Goal: Check status: Check status

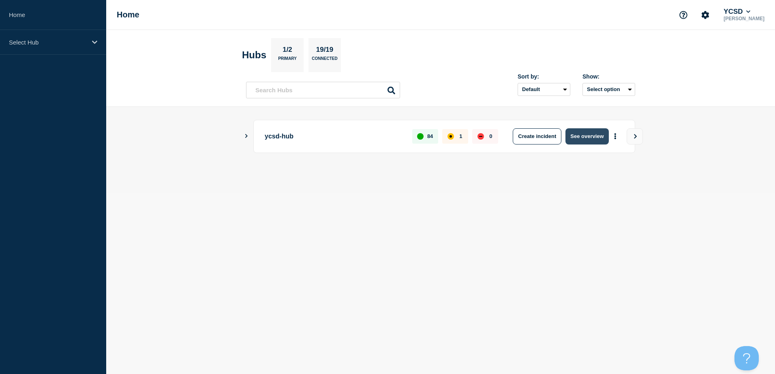
click at [583, 132] on button "See overview" at bounding box center [586, 136] width 43 height 16
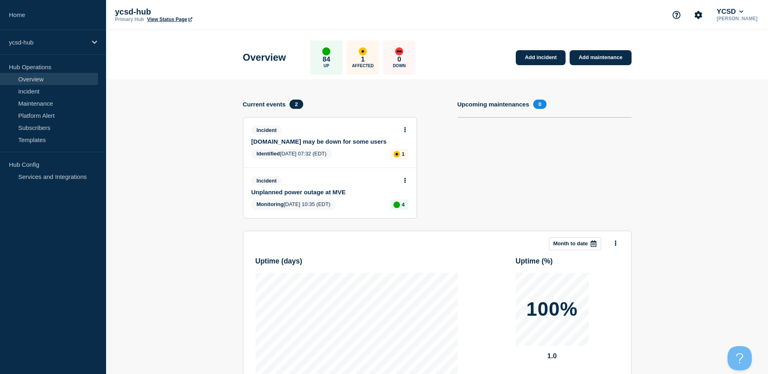
click at [168, 125] on section "Add incident Add maintenance Current events 2 Incident [DOMAIN_NAME] may be dow…" at bounding box center [437, 283] width 662 height 408
click at [608, 147] on section "Upcoming maintenances 0" at bounding box center [545, 165] width 174 height 131
